Goal: Ask a question

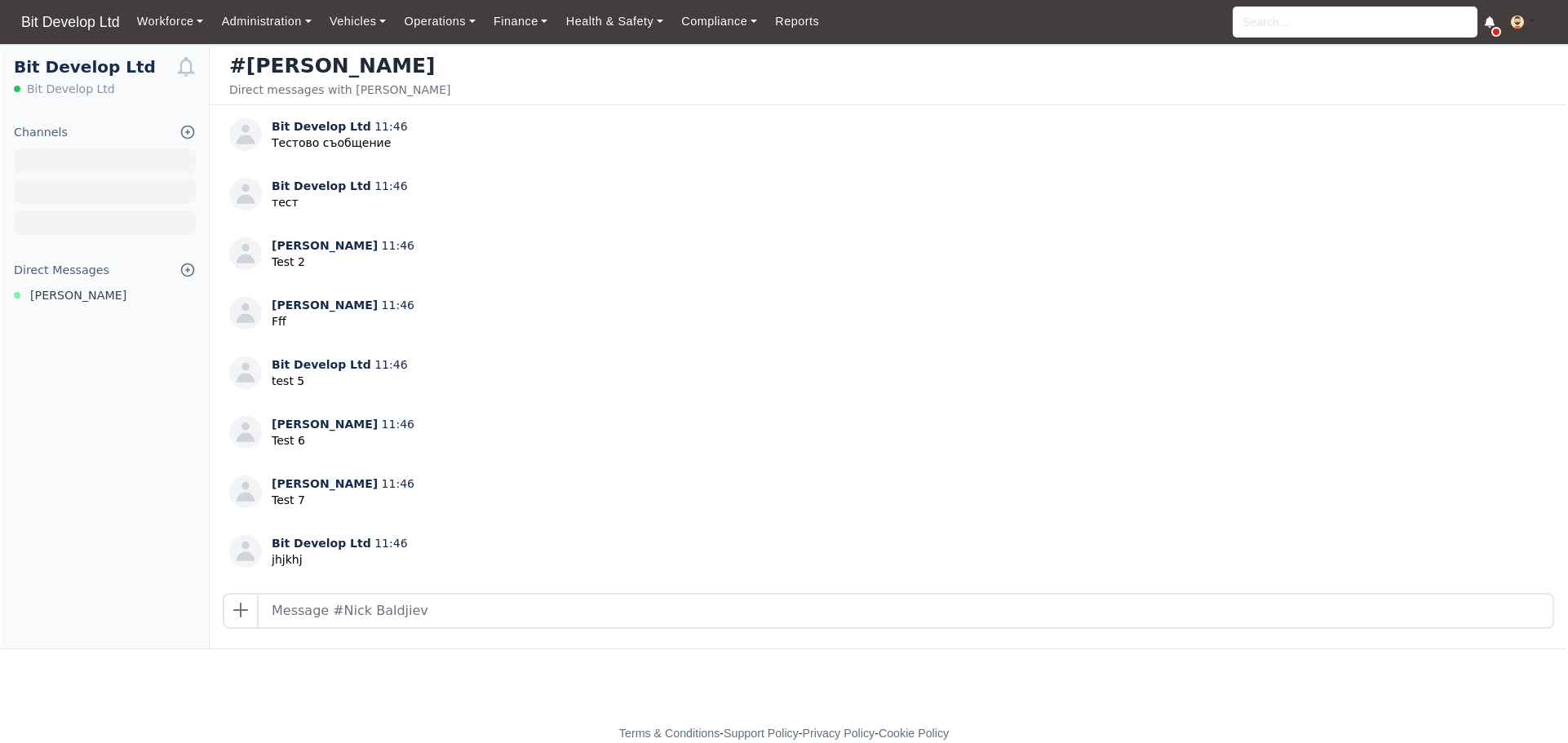
scroll to position [848, 0]
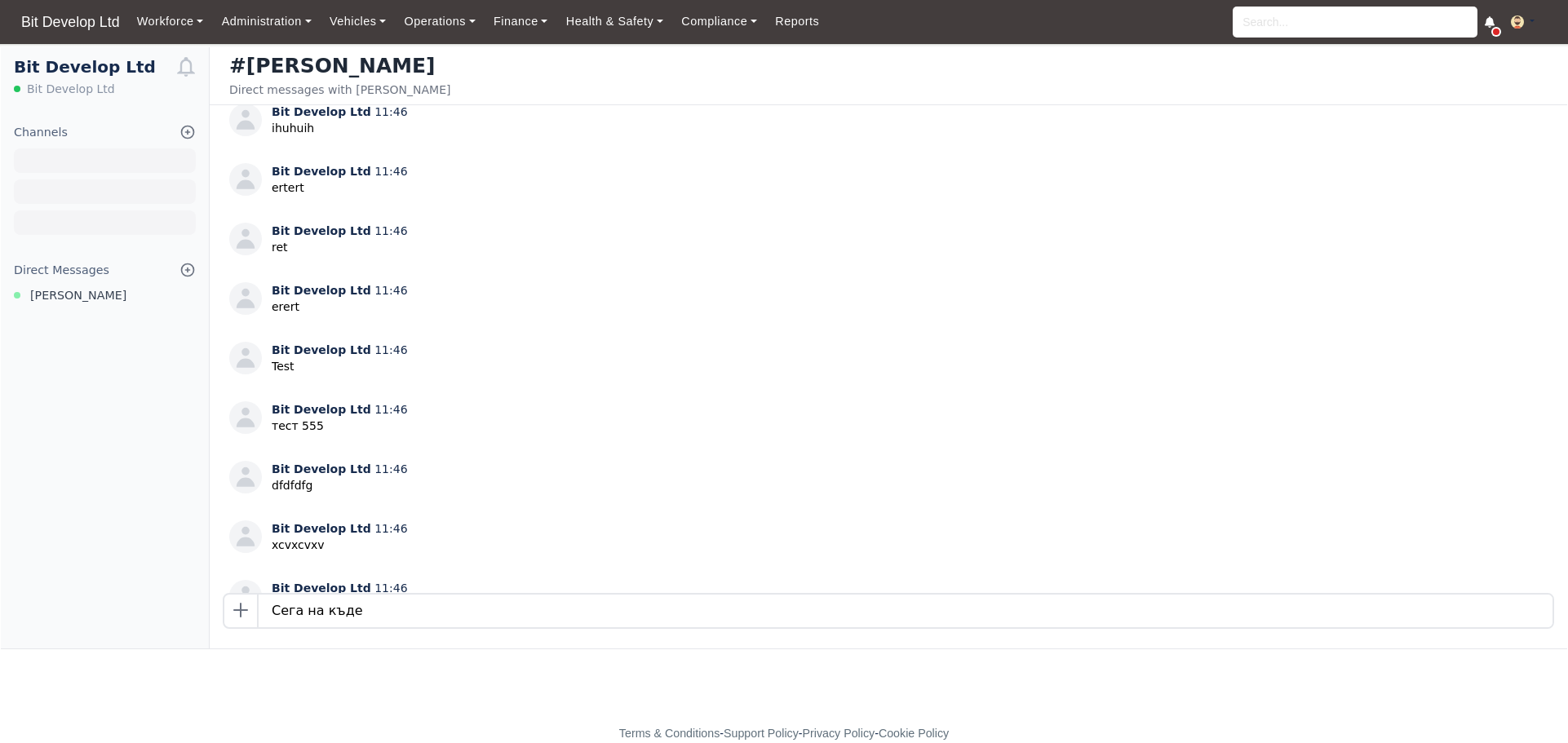
type input "Сега на къде"
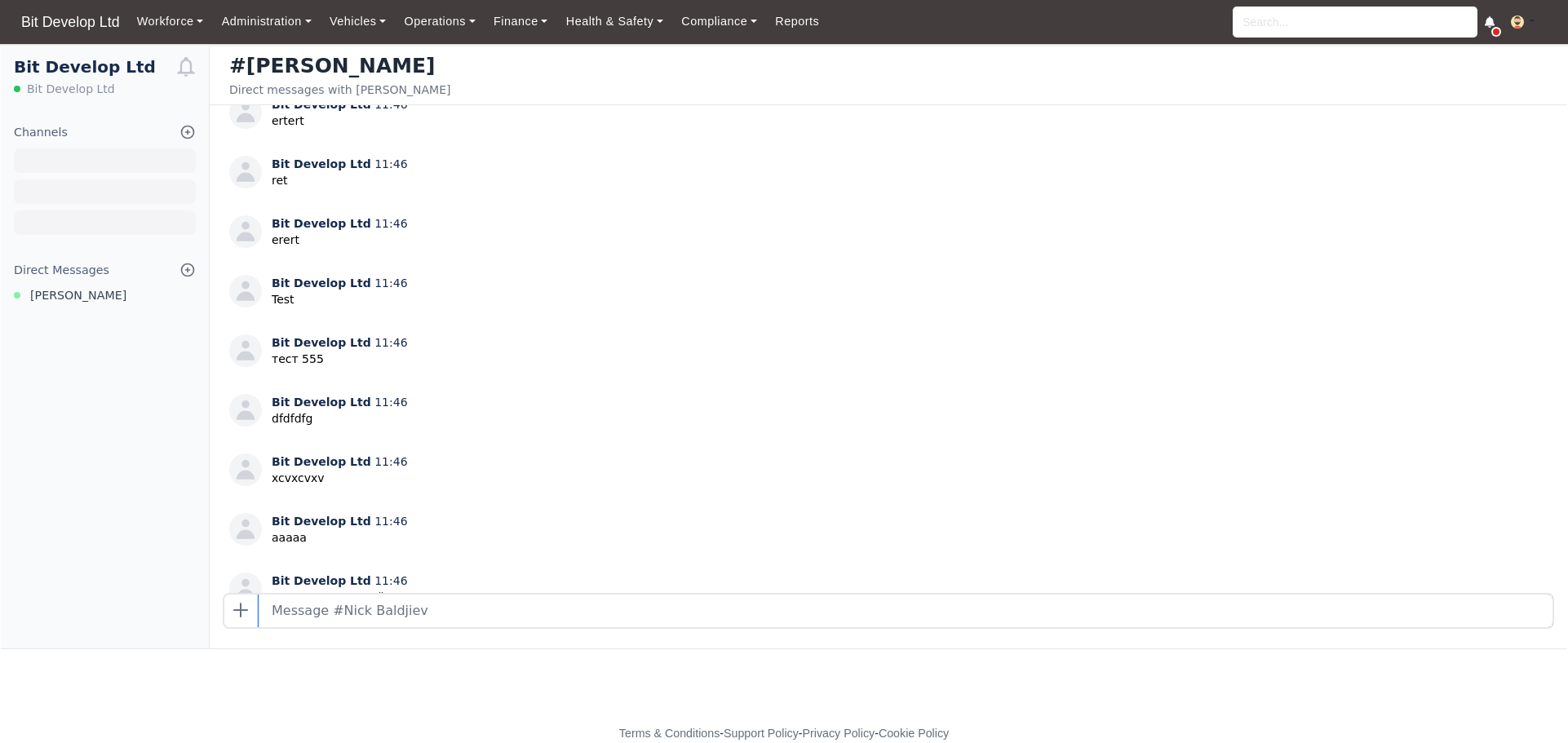
scroll to position [1027, 0]
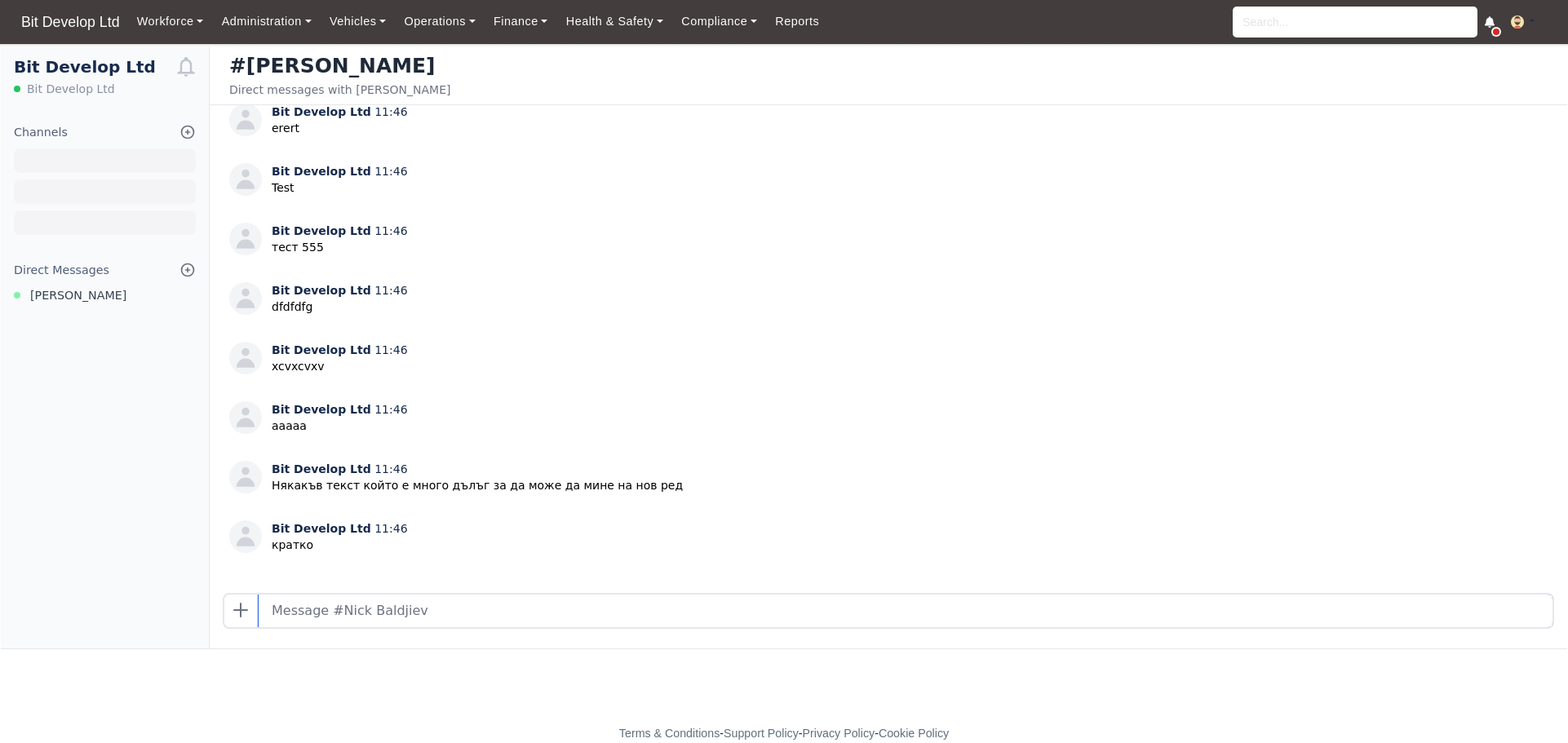
click at [411, 622] on input "text" at bounding box center [906, 611] width 1294 height 33
click at [440, 613] on input "text" at bounding box center [906, 611] width 1294 height 33
type input "Какво правим тук"
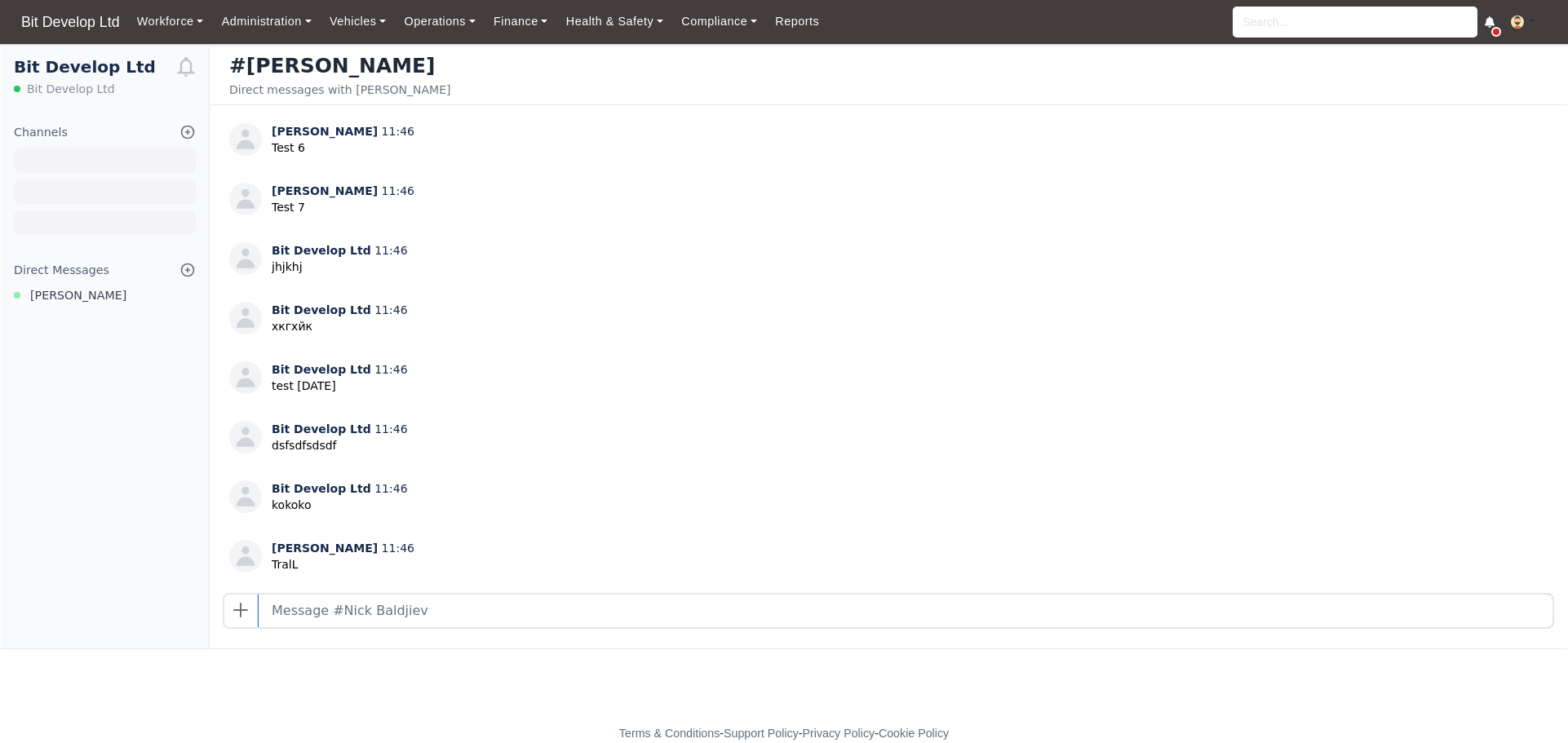
scroll to position [0, 0]
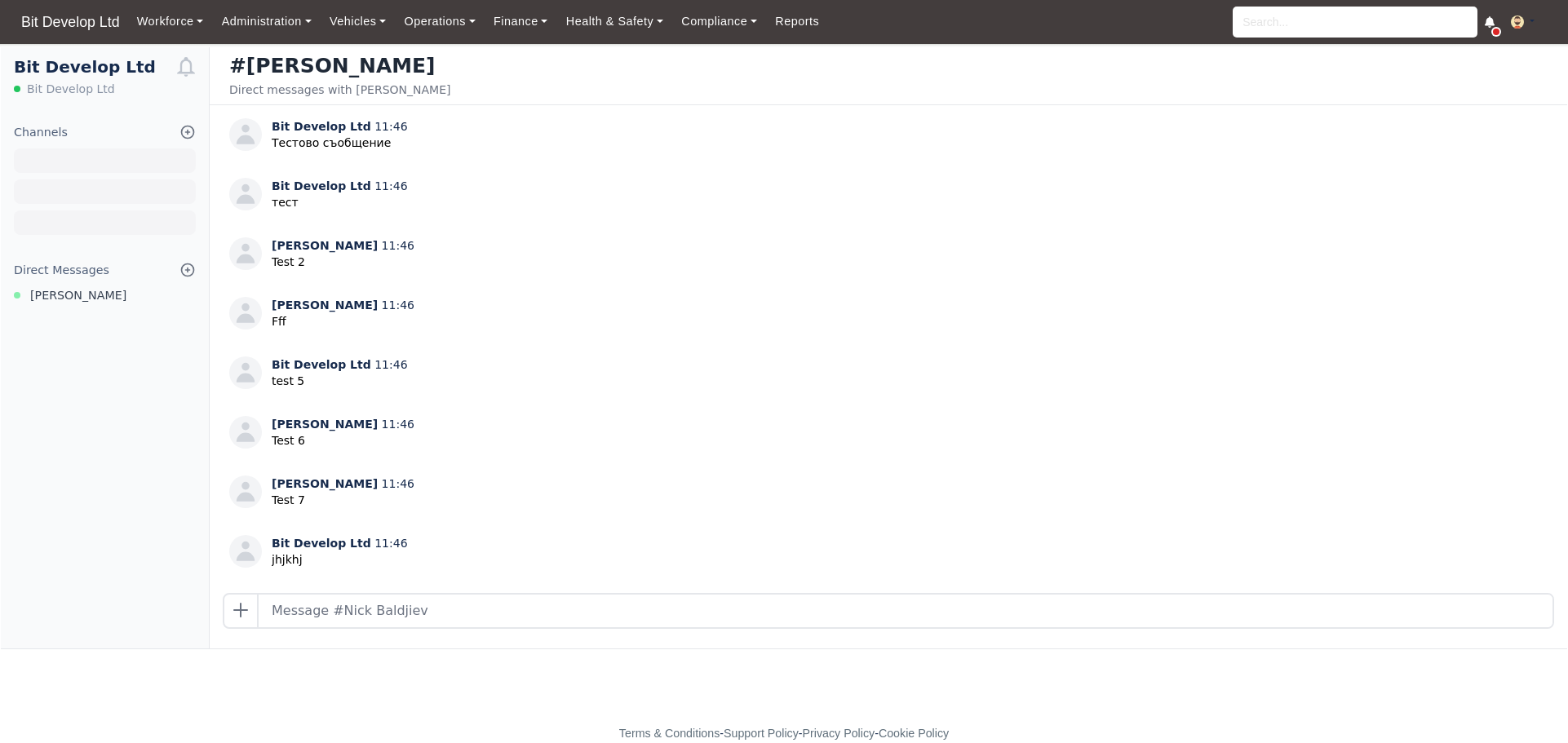
click at [186, 269] on icon at bounding box center [188, 270] width 16 height 16
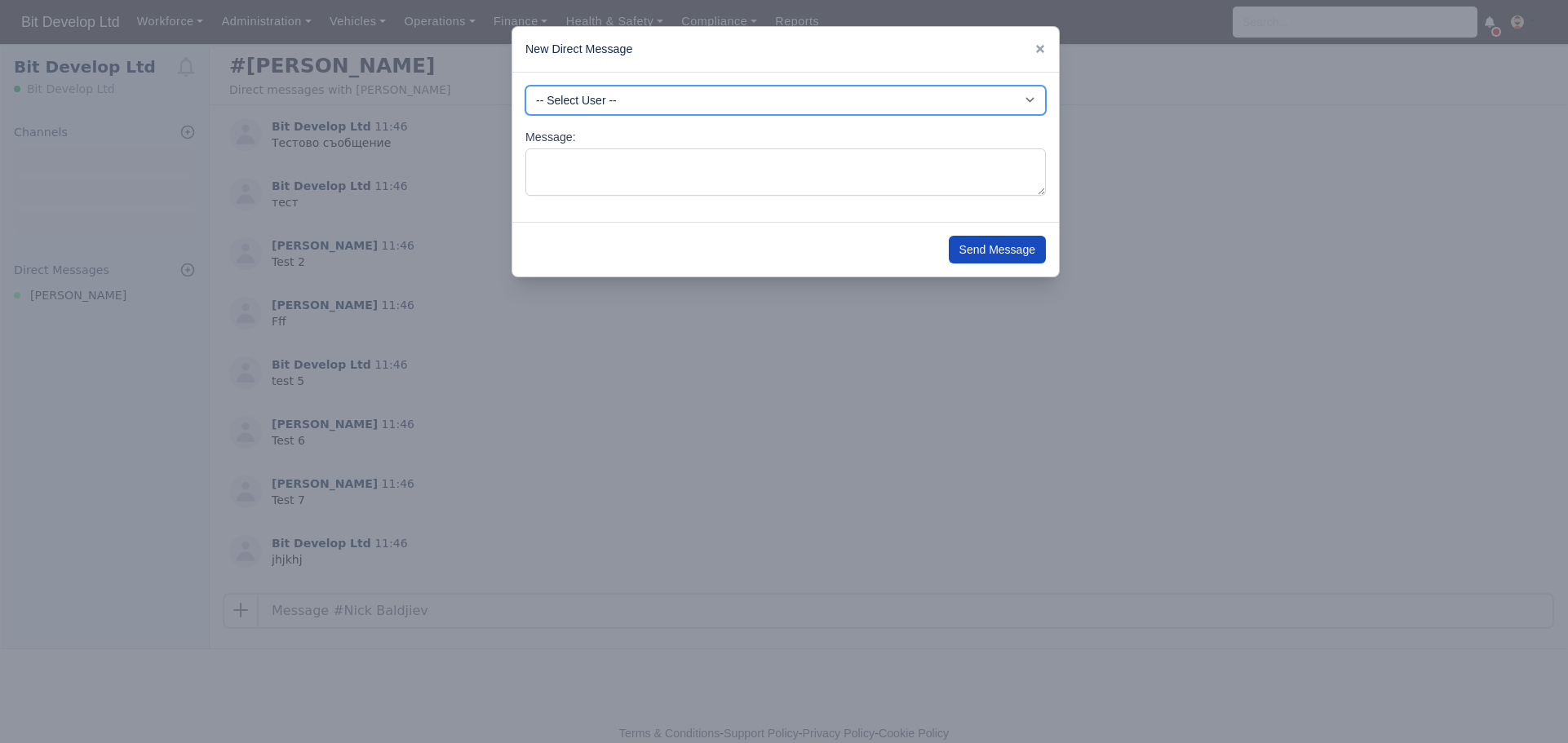
click at [1011, 101] on select "-- Select User -- -DHP - NO DRIVER PAYMENT -DIG - NO DRIVER PAYMENT -DME - NO D…" at bounding box center [786, 100] width 521 height 29
click at [750, 98] on select "-- Select User -- -DHP - NO DRIVER PAYMENT -DIG - NO DRIVER PAYMENT -DME - NO D…" at bounding box center [786, 100] width 521 height 29
click at [400, 448] on div at bounding box center [784, 371] width 1568 height 743
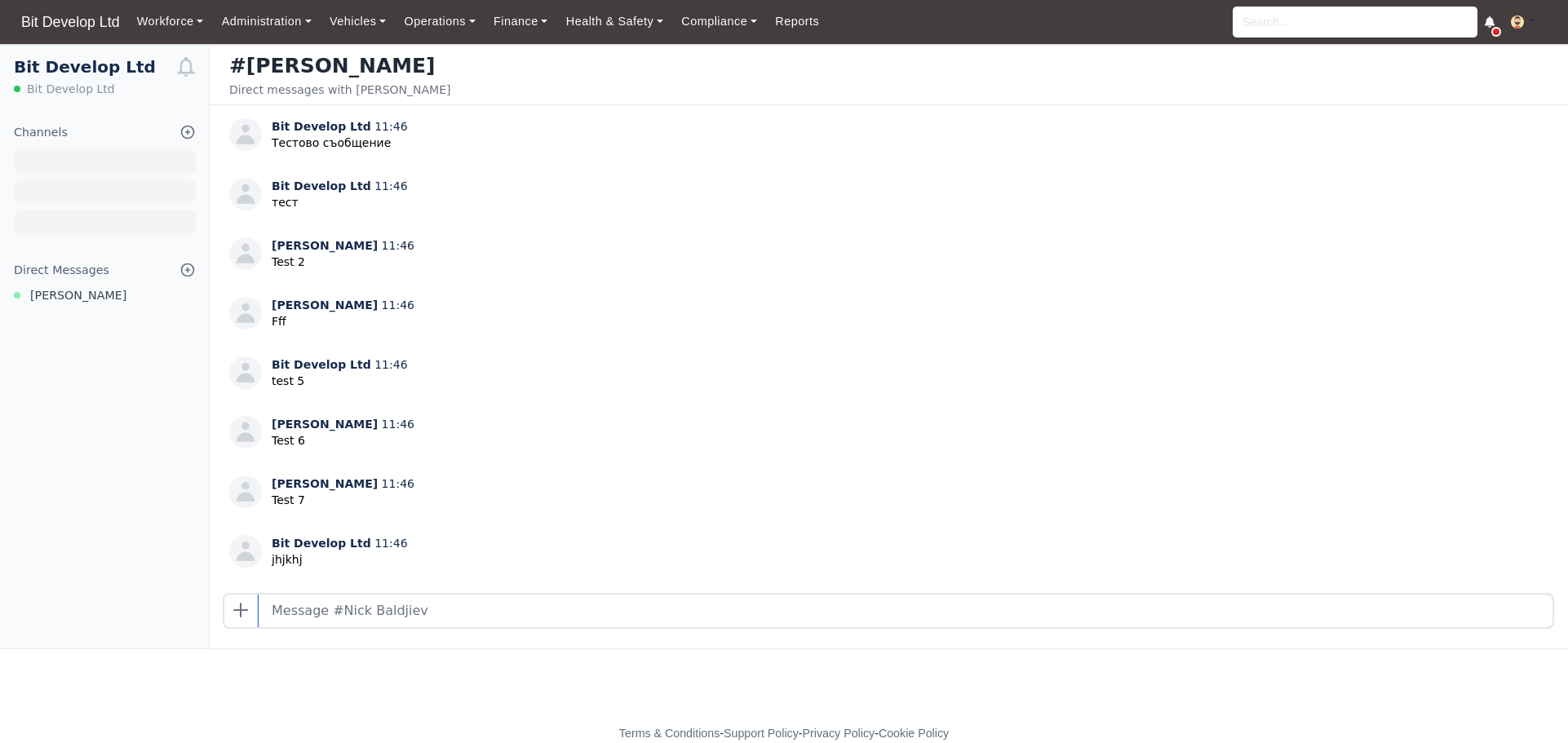
click at [352, 616] on input "text" at bounding box center [906, 611] width 1294 height 33
type input "kkkk"
